Goal: Navigation & Orientation: Find specific page/section

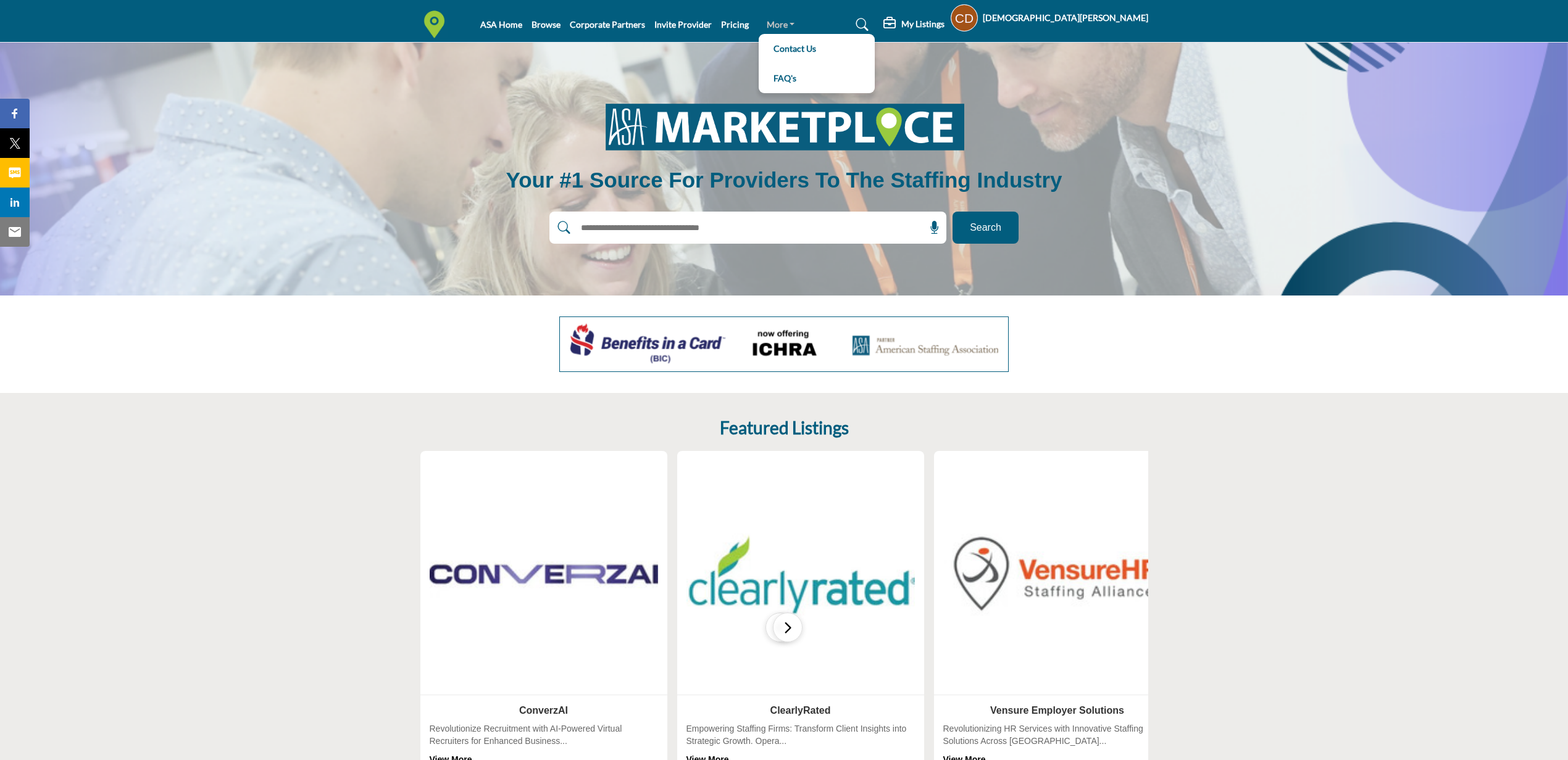
click at [774, 31] on link "More" at bounding box center [781, 25] width 46 height 17
click at [537, 24] on link "Browse" at bounding box center [547, 24] width 29 height 10
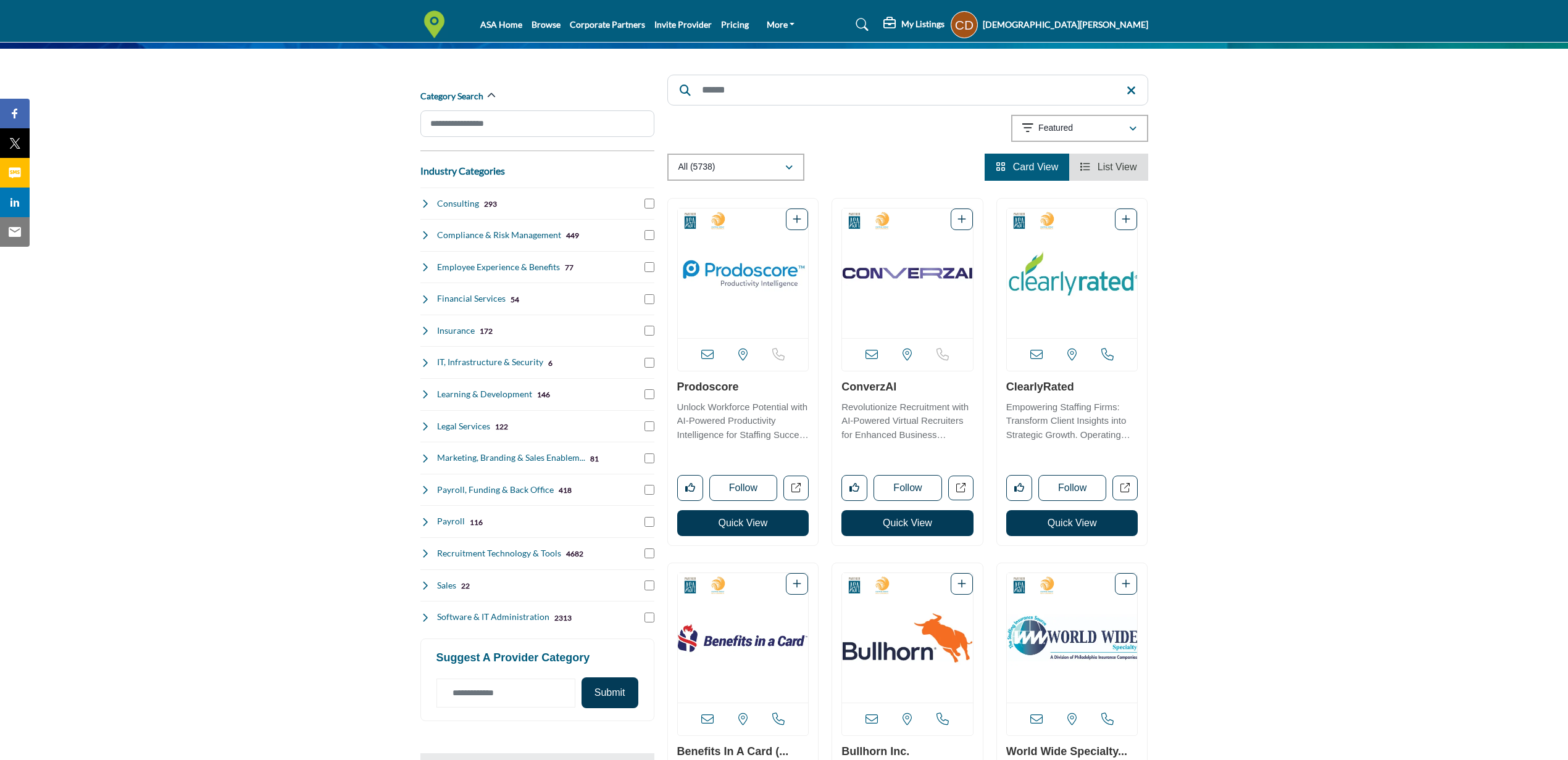
scroll to position [105, 0]
click at [425, 586] on icon at bounding box center [425, 585] width 10 height 10
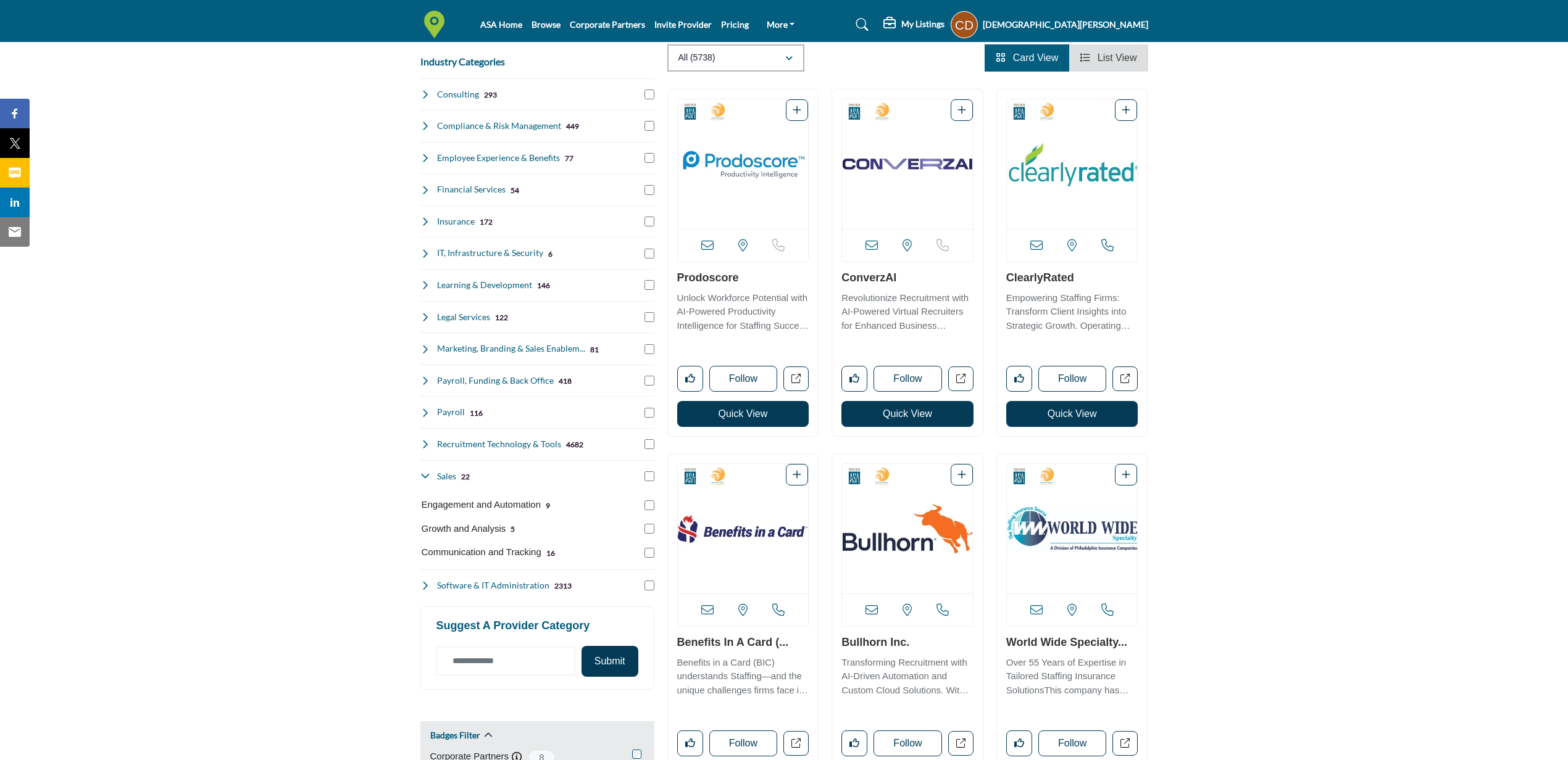
scroll to position [213, 0]
click at [1114, 10] on div "ASA Home Browse Corporate Partners Invite Provider Pricing Contact Us FAQ's" at bounding box center [784, 24] width 741 height 28
click at [1108, 23] on h5 "[DEMOGRAPHIC_DATA][PERSON_NAME]" at bounding box center [1066, 24] width 165 height 12
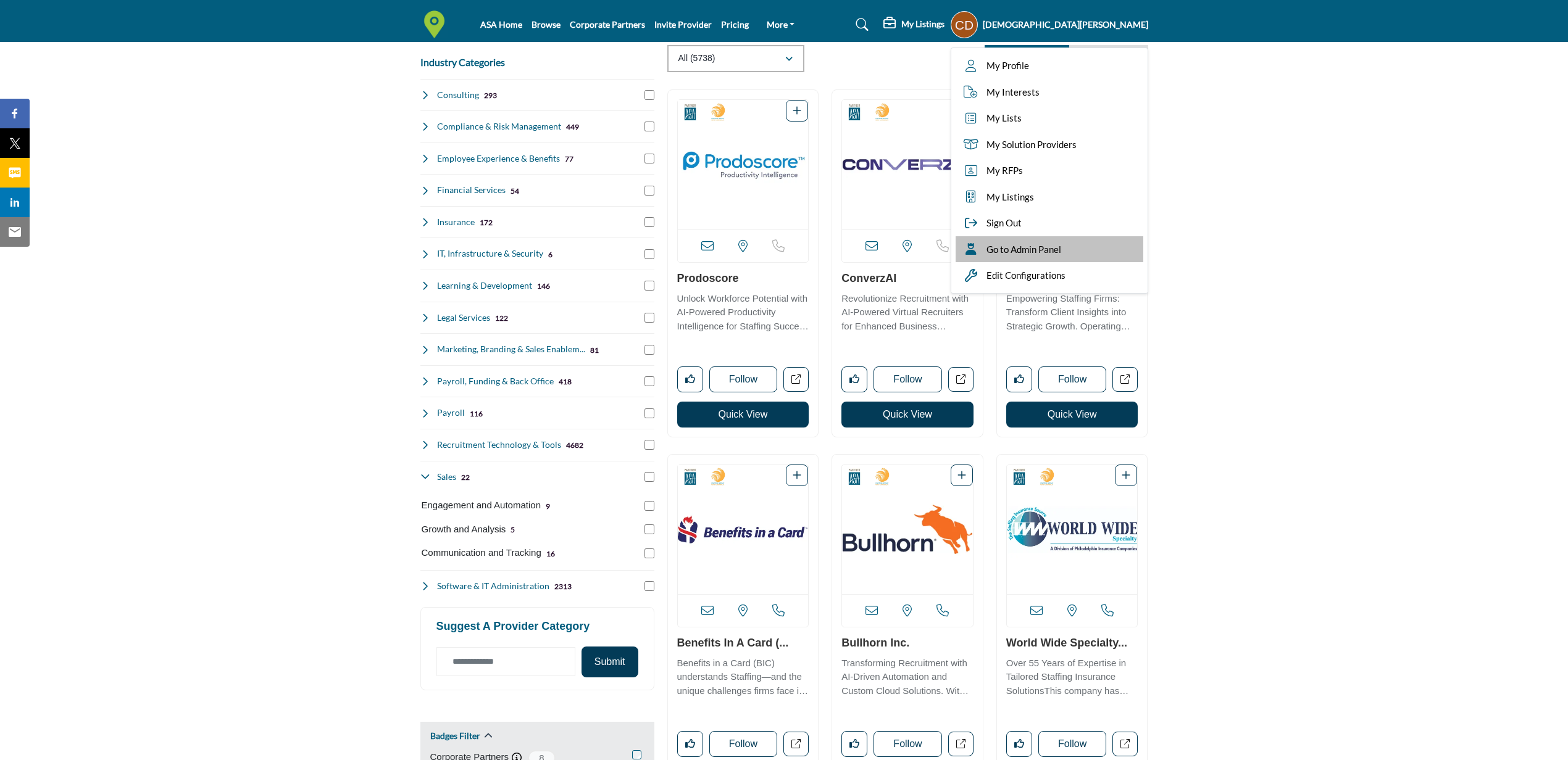
click at [1110, 240] on div "Go to Admin Panel" at bounding box center [1049, 249] width 188 height 27
